Goal: Use online tool/utility: Utilize a website feature to perform a specific function

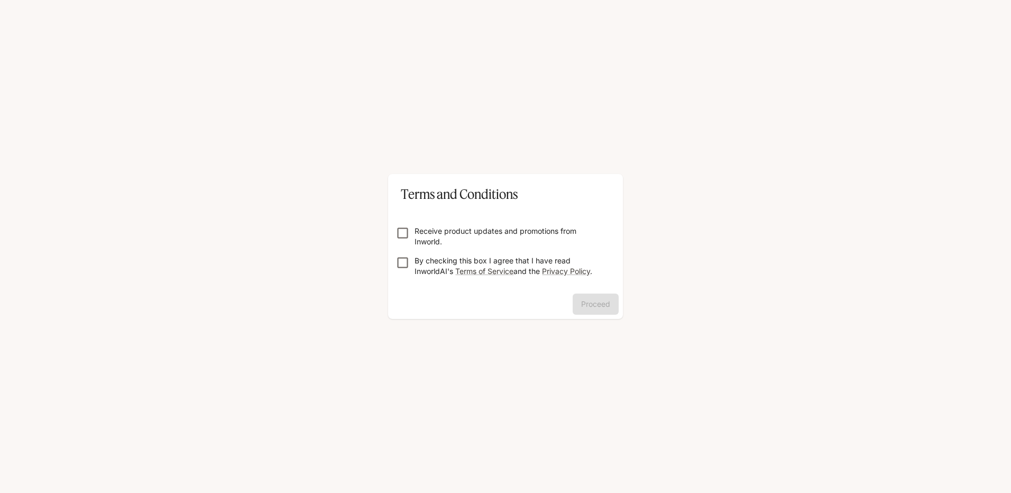
click at [482, 238] on p "Receive product updates and promotions from Inworld." at bounding box center [510, 236] width 190 height 21
click at [425, 262] on p "By checking this box I agree that I have read InworldAI's Terms of Service and …" at bounding box center [510, 265] width 190 height 21
click at [600, 306] on button "Proceed" at bounding box center [596, 304] width 46 height 21
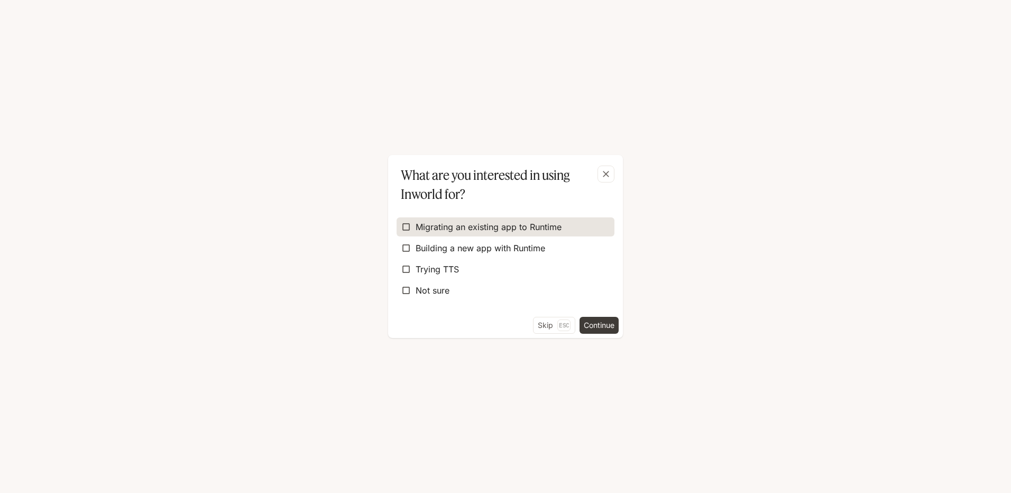
click at [459, 232] on span "Migrating an existing app to Runtime" at bounding box center [489, 227] width 146 height 13
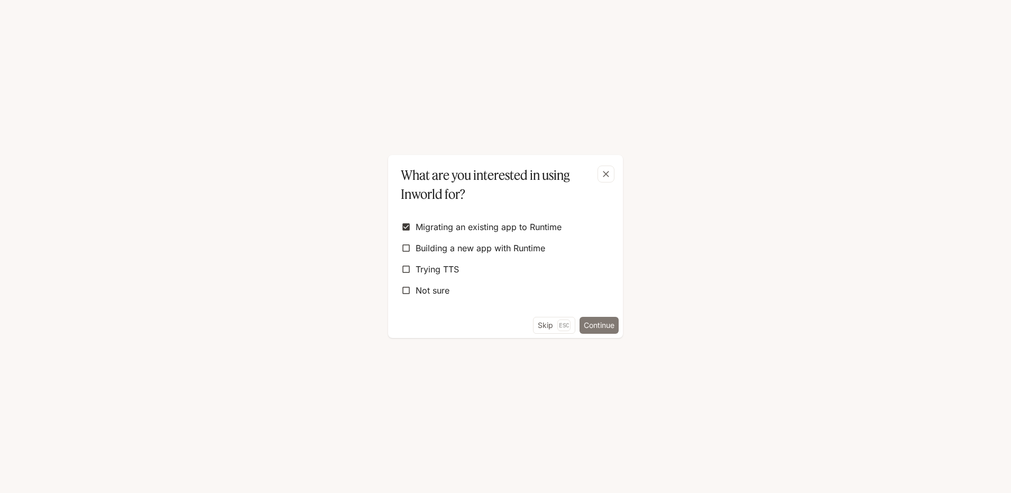
click at [585, 321] on button "Continue" at bounding box center [599, 325] width 39 height 17
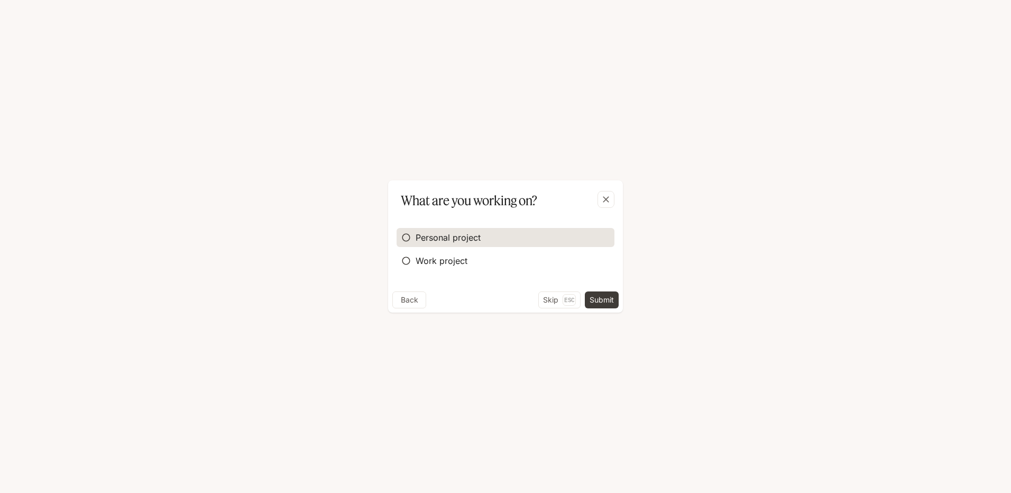
click at [487, 243] on label "Personal project" at bounding box center [506, 237] width 218 height 19
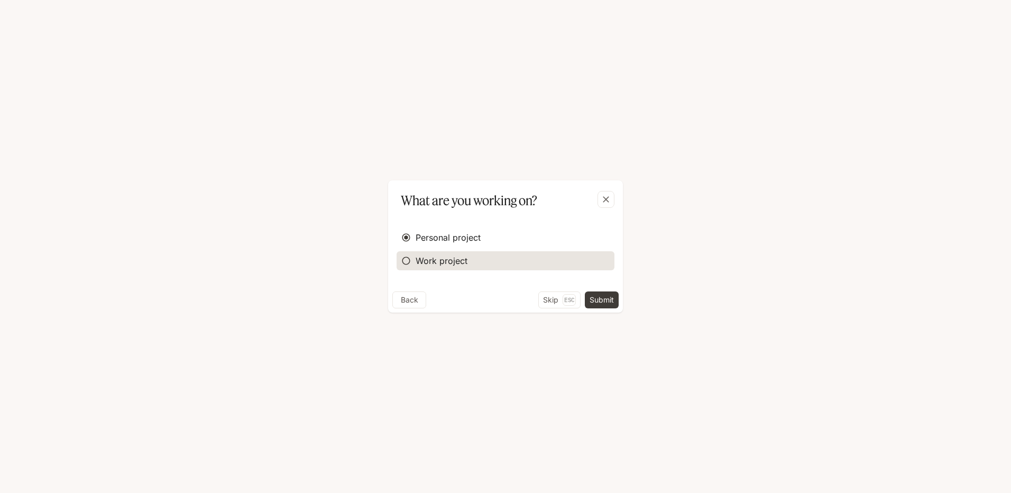
click at [501, 261] on label "Work project" at bounding box center [506, 260] width 218 height 19
click at [595, 297] on button "Continue" at bounding box center [599, 299] width 39 height 17
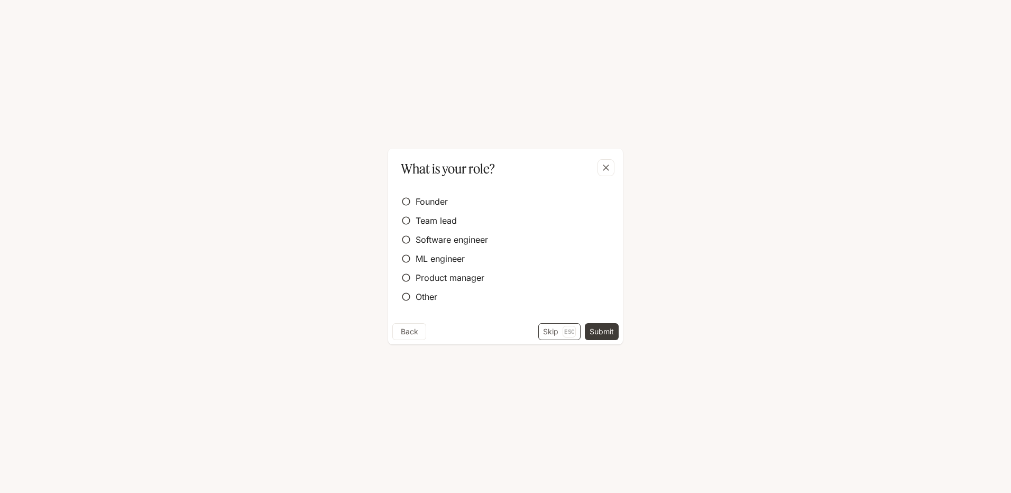
click at [560, 330] on button "Skip Esc" at bounding box center [559, 331] width 42 height 17
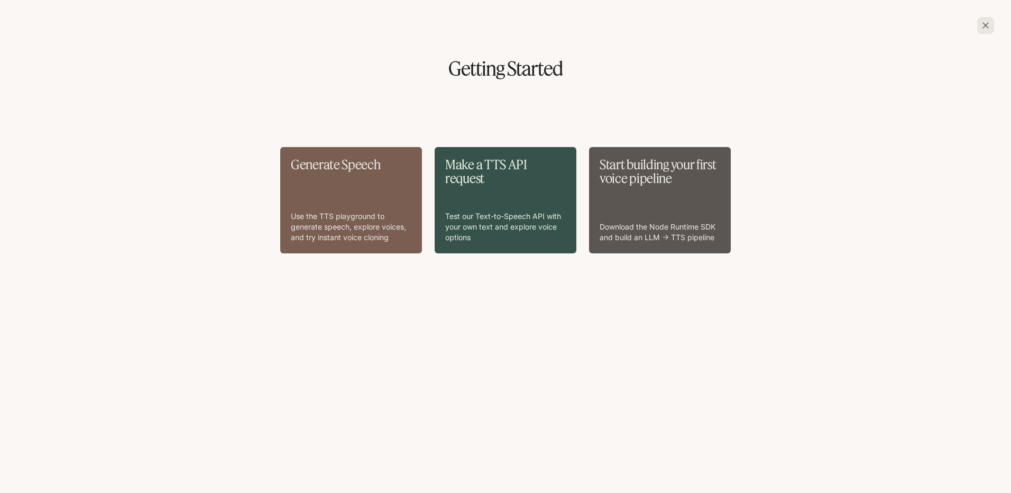
click at [341, 205] on div "Generate Speech Use the TTS playground to generate speech, explore voices, and …" at bounding box center [351, 200] width 121 height 85
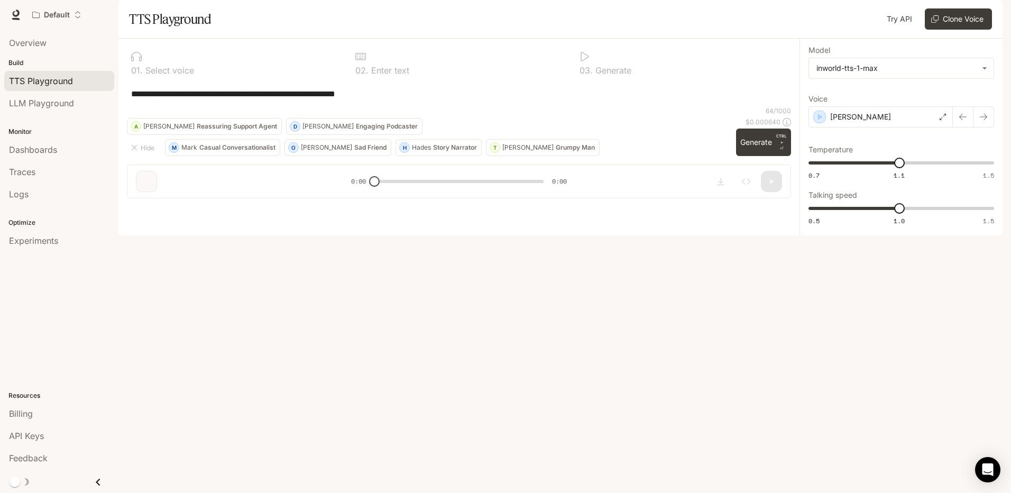
drag, startPoint x: 379, startPoint y: 456, endPoint x: 432, endPoint y: 455, distance: 52.9
click at [432, 207] on div "**********" at bounding box center [458, 123] width 681 height 168
click at [259, 207] on div "**********" at bounding box center [458, 123] width 681 height 168
click at [56, 103] on span "LLM Playground" at bounding box center [41, 103] width 65 height 13
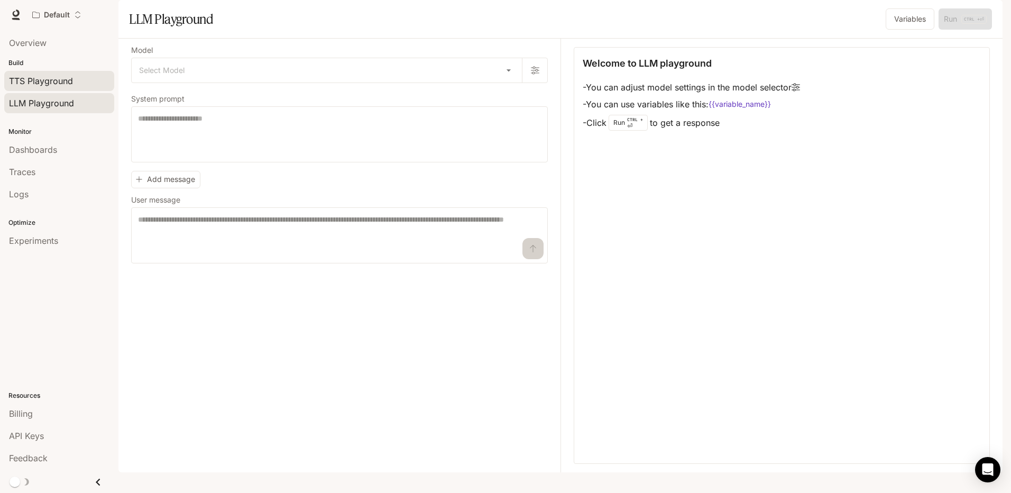
click at [66, 83] on span "TTS Playground" at bounding box center [41, 81] width 64 height 13
